Goal: Find specific page/section: Find specific page/section

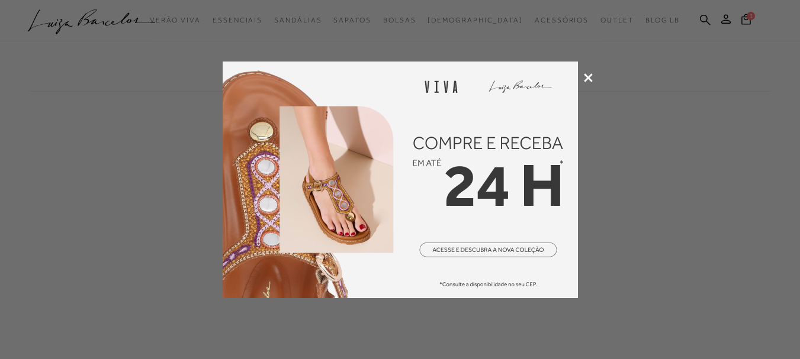
click at [585, 78] on icon at bounding box center [588, 77] width 9 height 9
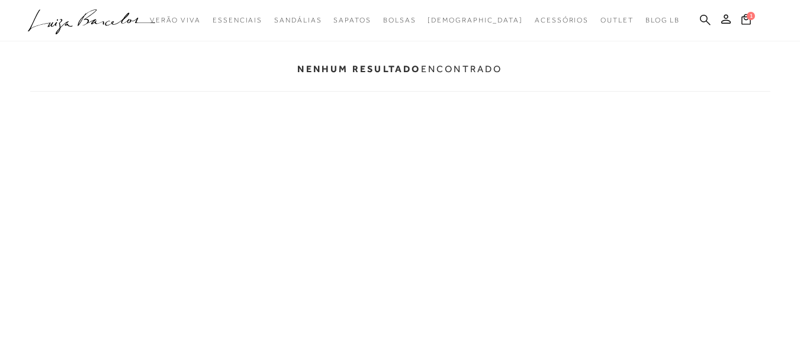
click at [708, 20] on icon at bounding box center [705, 19] width 11 height 11
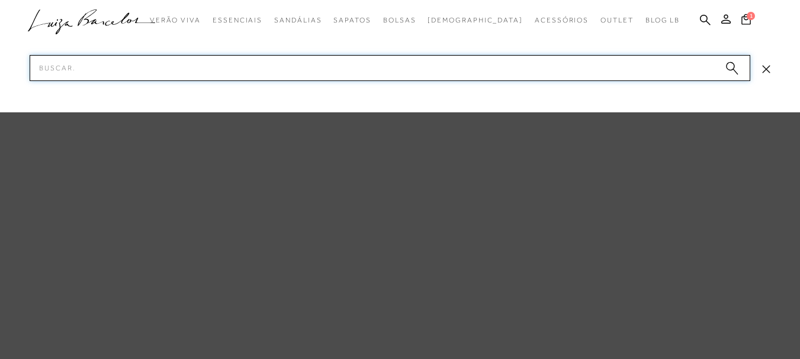
click at [657, 73] on input "Pesquisar" at bounding box center [390, 68] width 720 height 26
type input "77770731"
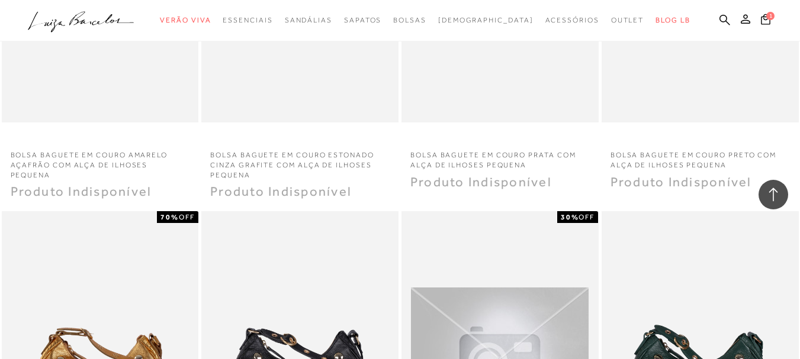
scroll to position [829, 0]
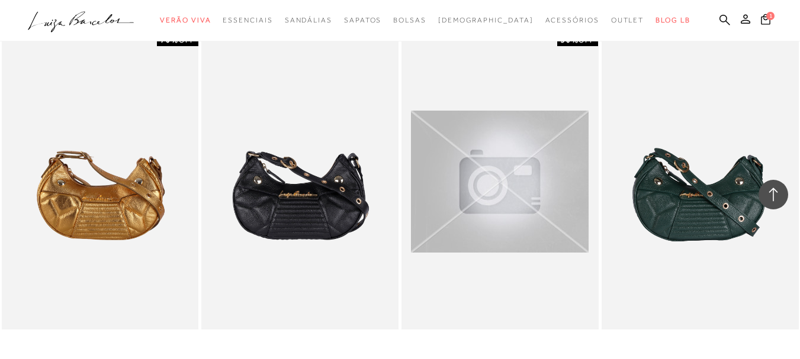
click at [710, 27] on ul ".a{fill-rule:evenodd;} Verão Viva Em alta Favoritos das Influenciadoras Apostas…" at bounding box center [391, 20] width 726 height 22
drag, startPoint x: 701, startPoint y: 16, endPoint x: 684, endPoint y: 18, distance: 17.3
click at [719, 15] on icon at bounding box center [724, 19] width 11 height 11
click at [719, 16] on icon at bounding box center [724, 19] width 11 height 11
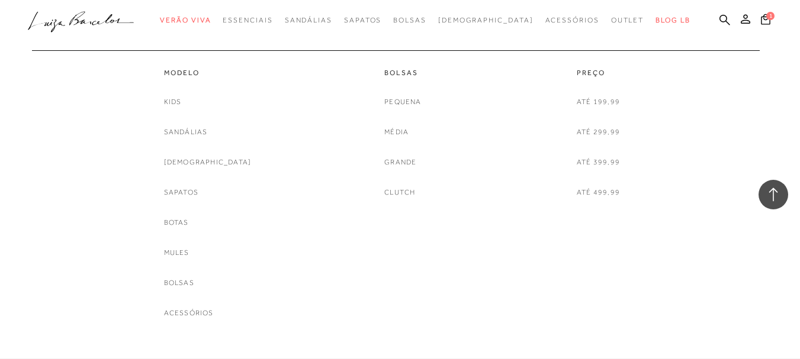
click at [157, 40] on div at bounding box center [393, 44] width 721 height 12
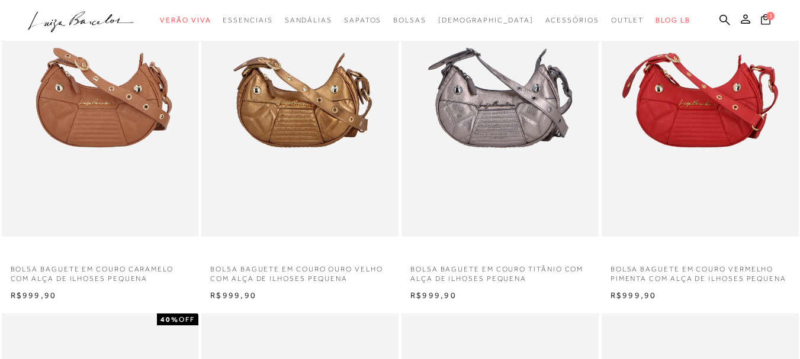
scroll to position [0, 0]
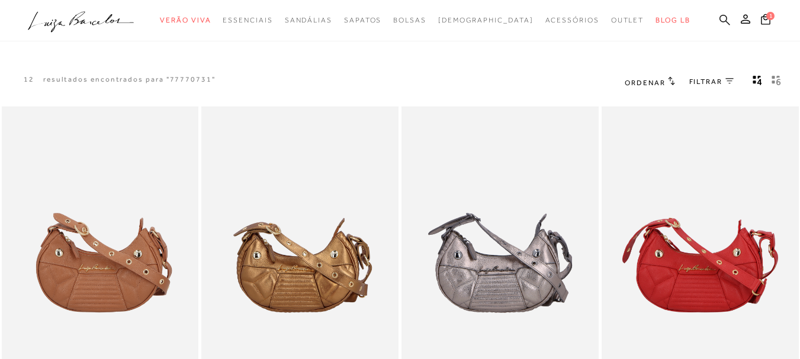
click at [719, 17] on icon at bounding box center [724, 19] width 11 height 11
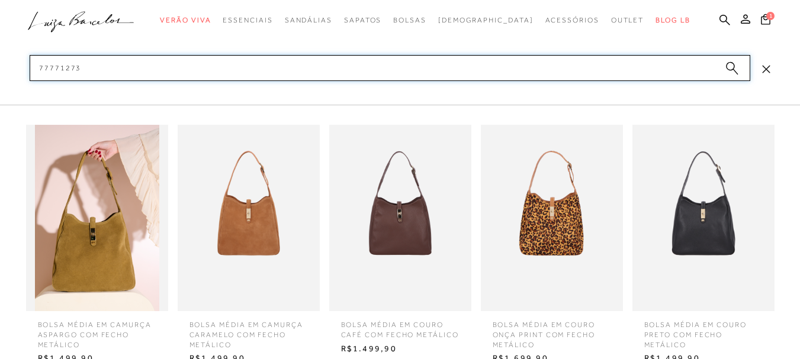
type input "77771273"
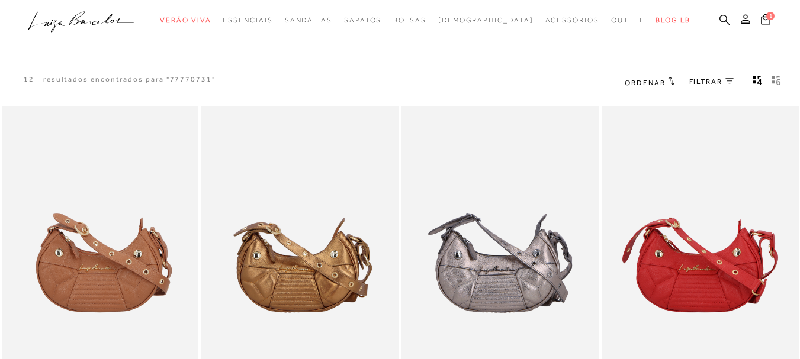
click at [719, 18] on icon at bounding box center [724, 19] width 11 height 11
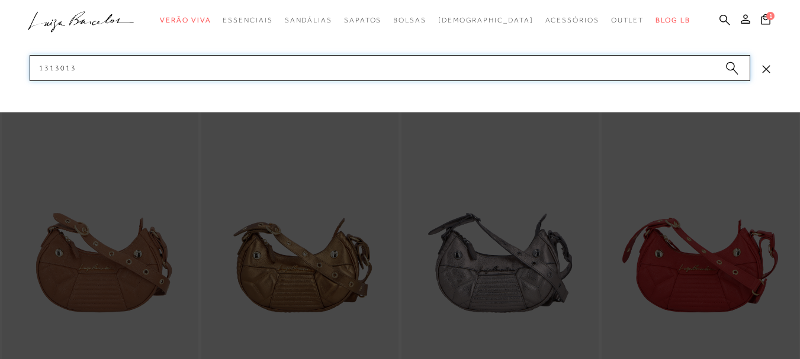
type input "13130130"
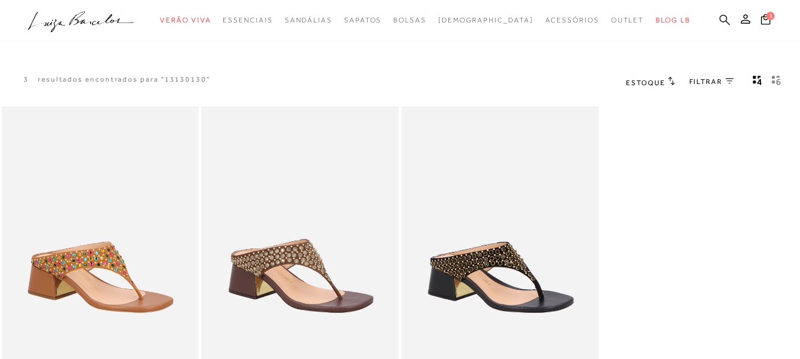
click at [719, 18] on icon at bounding box center [724, 19] width 11 height 11
